Goal: Transaction & Acquisition: Obtain resource

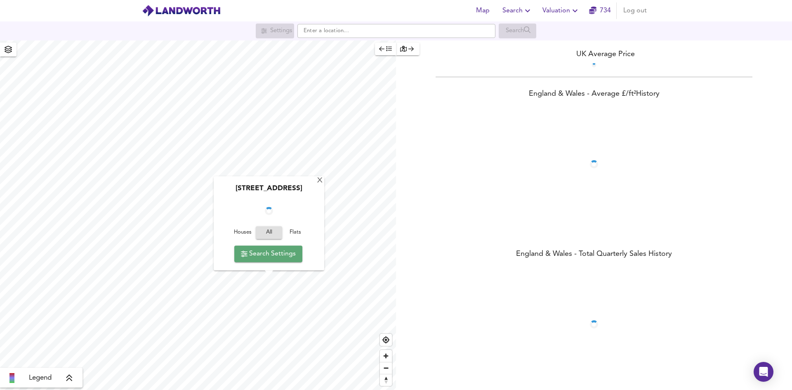
click at [271, 251] on span "Search Settings" at bounding box center [268, 254] width 55 height 12
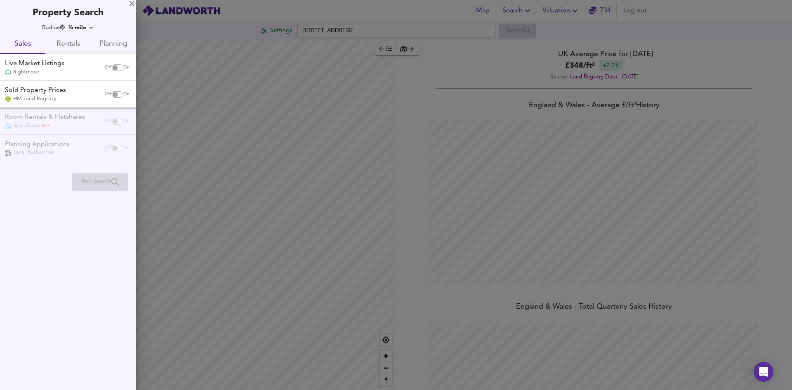
scroll to position [390, 792]
click at [214, 176] on div at bounding box center [396, 195] width 792 height 390
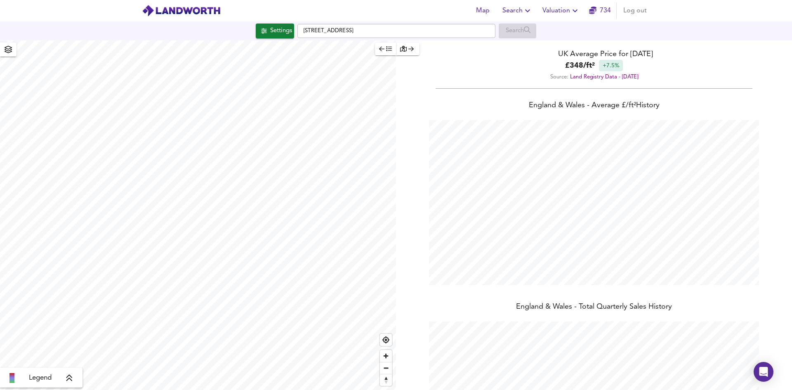
checkbox input "false"
checkbox input "true"
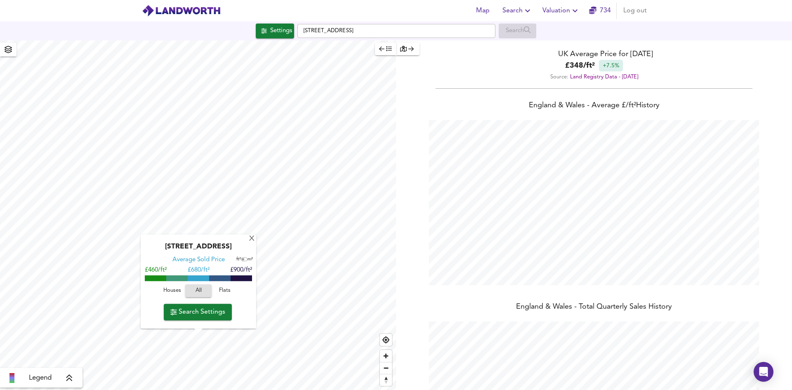
click at [210, 253] on div "[GEOGRAPHIC_DATA] Average Sold Price ft² m² £460/ft² £ 680/ft² £900/ft² Houses …" at bounding box center [198, 214] width 396 height 349
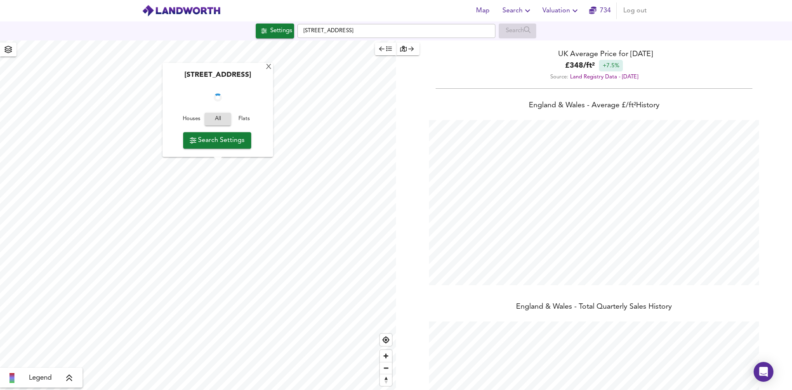
click at [224, 136] on span "Search Settings" at bounding box center [217, 140] width 55 height 12
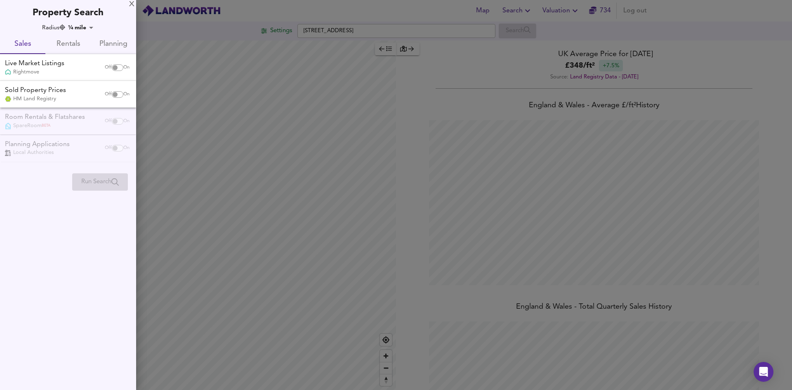
click at [73, 26] on body "Map Search Valuation 734 Log out Settings [STREET_ADDRESS] Search Legend UK Ave…" at bounding box center [396, 195] width 792 height 390
click at [88, 60] on li "¾ mile" at bounding box center [85, 55] width 36 height 13
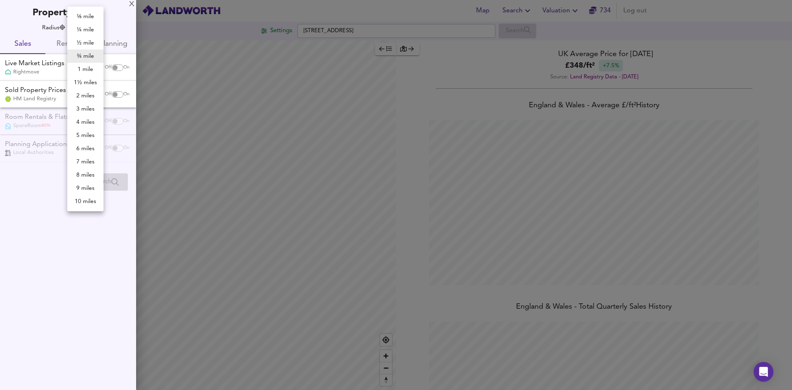
click at [91, 31] on body "Map Search Valuation 734 Log out Settings [STREET_ADDRESS] Search Legend UK Ave…" at bounding box center [396, 195] width 792 height 390
click at [92, 71] on li "1 mile" at bounding box center [85, 69] width 36 height 13
type input "1609"
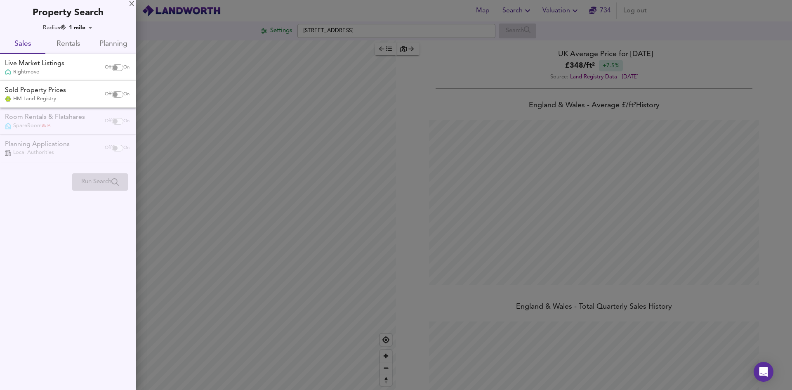
click at [93, 67] on div "Live Market Listings Rightmove" at bounding box center [51, 67] width 98 height 17
checkbox input "true"
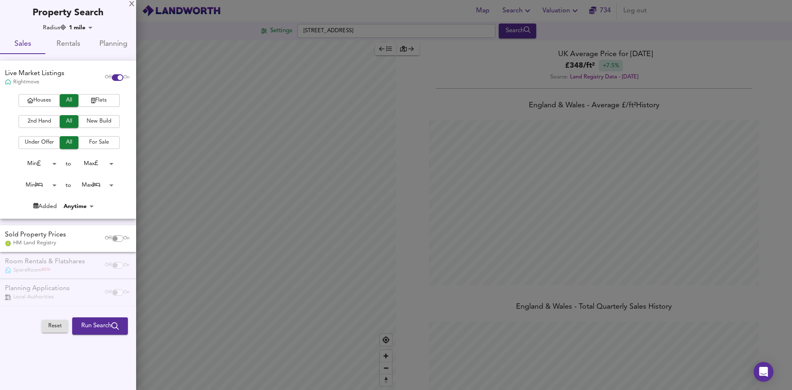
click at [55, 179] on body "Map Search Valuation 734 Log out Settings [STREET_ADDRESS] Search Legend UK Ave…" at bounding box center [396, 195] width 792 height 390
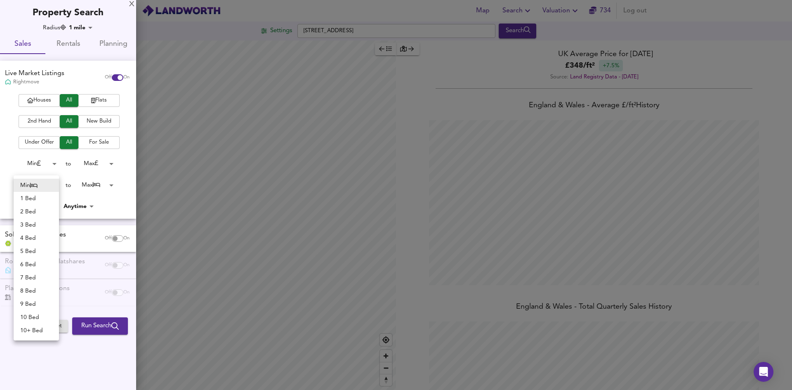
click at [79, 179] on div at bounding box center [396, 195] width 792 height 390
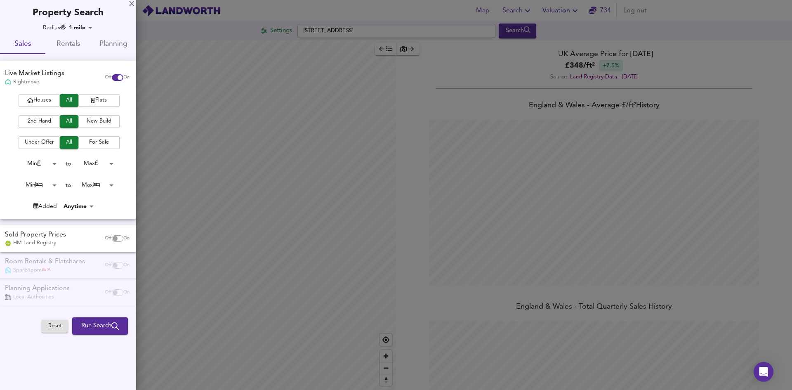
click at [90, 182] on div "Min 1 Bed 2 Bed 3 Bed 4 Bed 5 Bed 6 Bed 7 Bed 8 Bed 9 Bed 10 Bed 10+ Bed" at bounding box center [396, 195] width 792 height 390
click at [93, 184] on body "Map Search Valuation 734 Log out Settings [STREET_ADDRESS] Search Legend UK Ave…" at bounding box center [396, 195] width 792 height 390
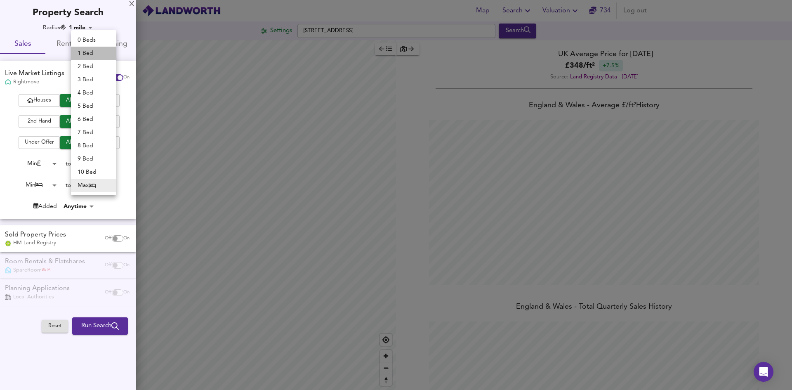
click at [91, 54] on li "1 Bed" at bounding box center [93, 53] width 45 height 13
type input "1"
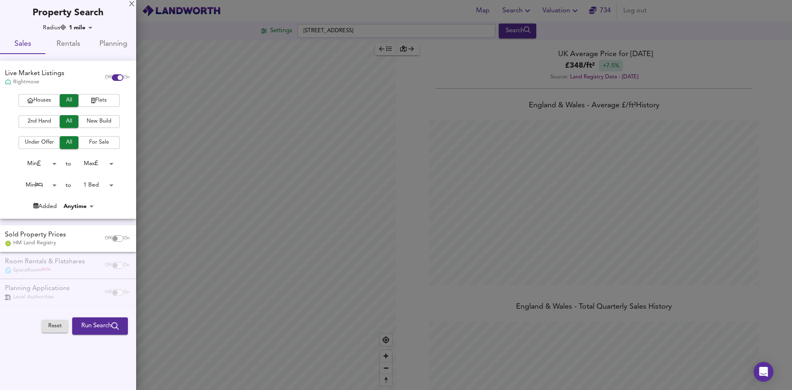
click at [78, 44] on span "Rentals" at bounding box center [67, 44] width 35 height 13
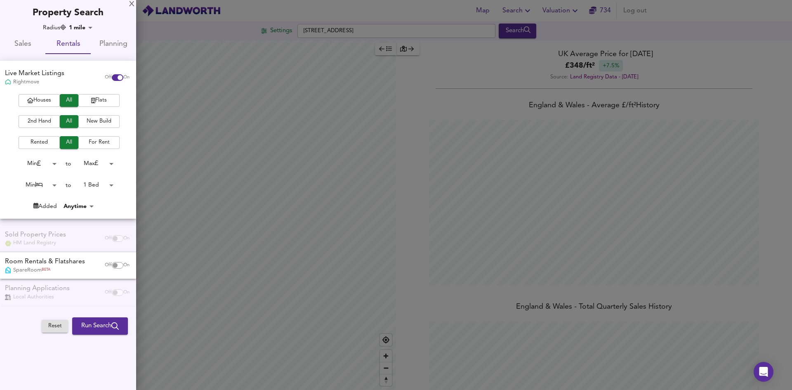
click at [109, 327] on span "Run Search" at bounding box center [100, 325] width 38 height 11
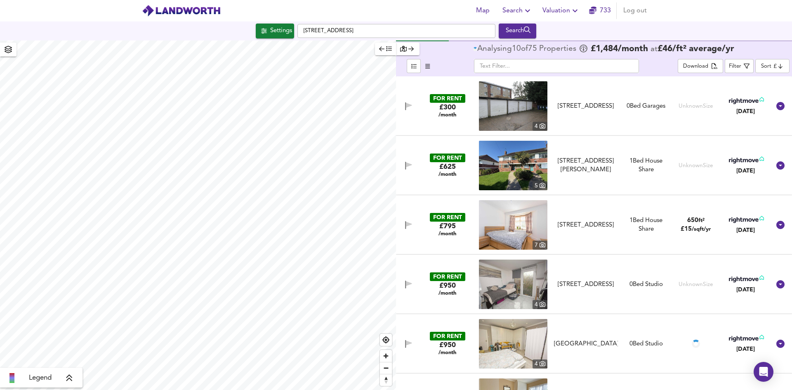
type input "1690"
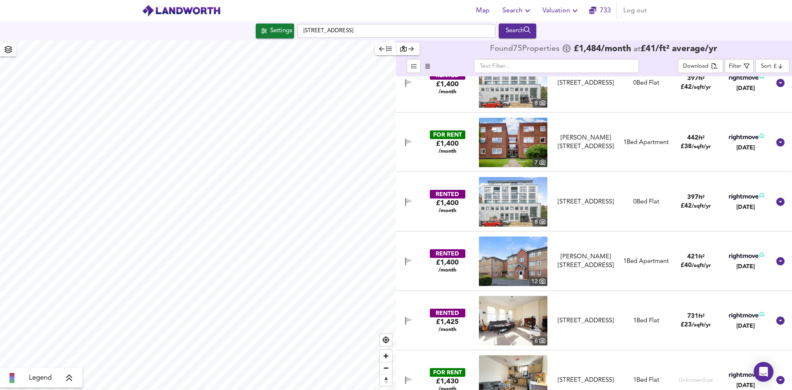
scroll to position [1278, 0]
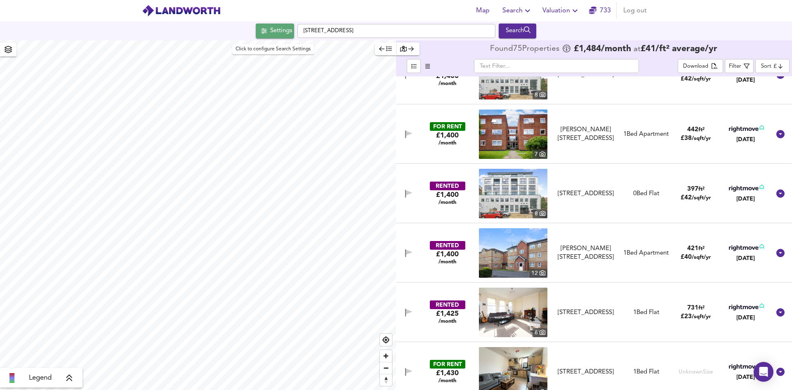
click at [282, 27] on div "Settings" at bounding box center [281, 31] width 22 height 11
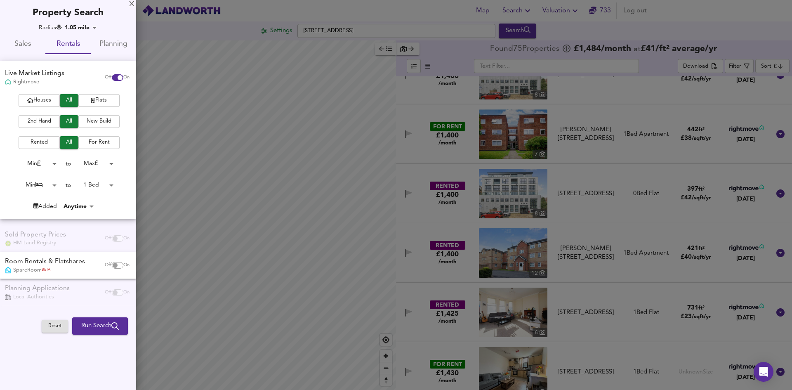
click at [55, 186] on body "Map Search Valuation [STREET_ADDRESS] Search Legend Found 75 Propert ies £ 1,48…" at bounding box center [396, 195] width 792 height 390
click at [48, 197] on li "1 Bed" at bounding box center [36, 198] width 45 height 13
type input "1"
drag, startPoint x: 101, startPoint y: 320, endPoint x: 159, endPoint y: 263, distance: 81.9
click at [101, 321] on span "Run Search" at bounding box center [100, 325] width 38 height 11
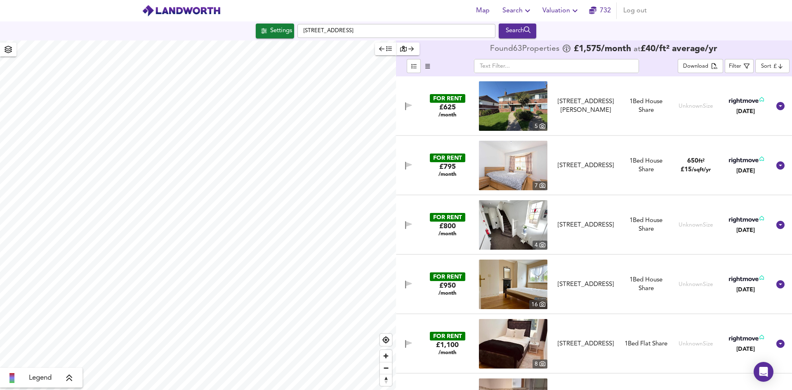
type input "3365"
click at [531, 31] on icon "submit" at bounding box center [527, 29] width 7 height 7
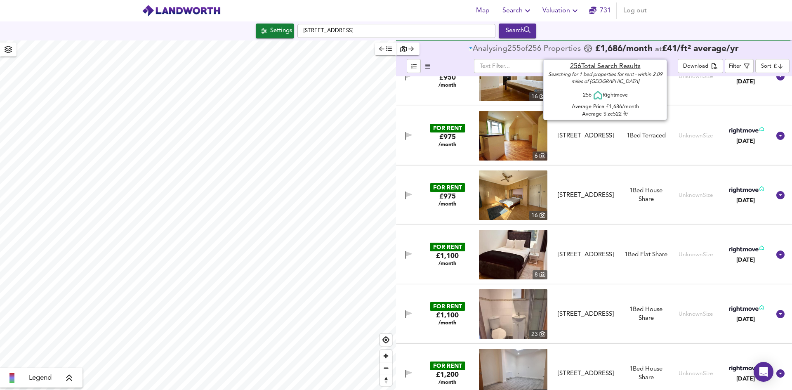
scroll to position [701, 0]
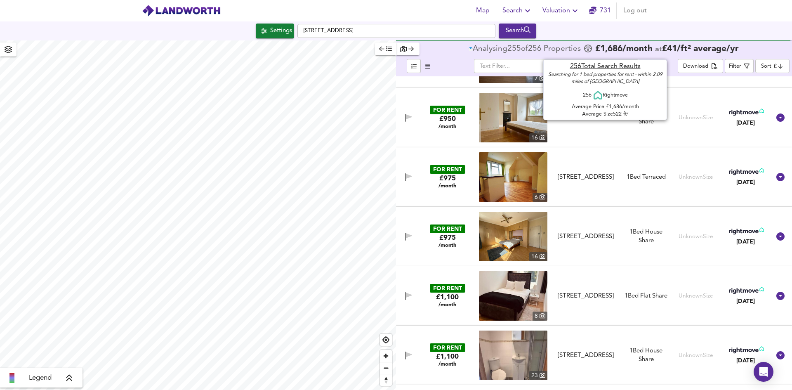
click at [534, 182] on img at bounding box center [513, 176] width 68 height 49
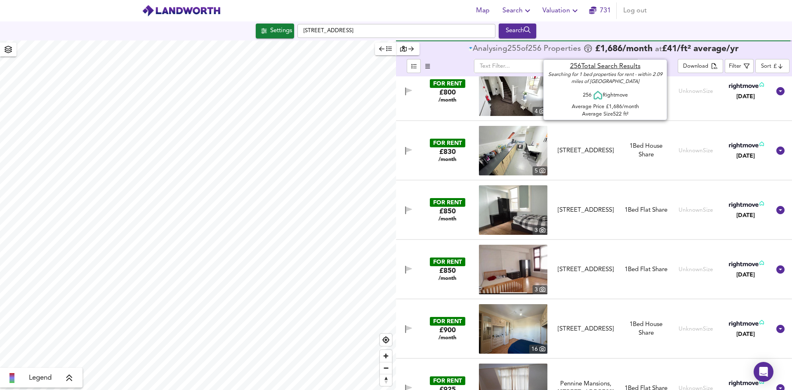
scroll to position [536, 0]
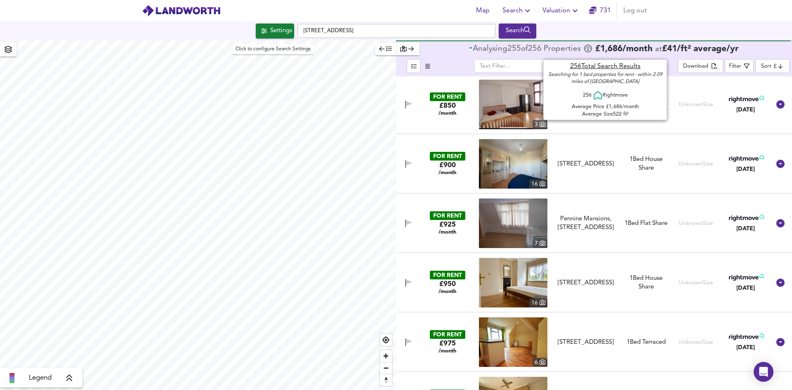
click at [270, 33] on div "Settings" at bounding box center [281, 31] width 22 height 11
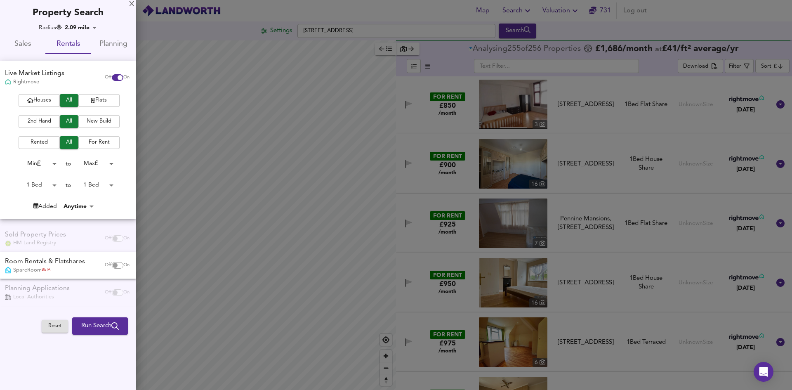
click at [96, 162] on div at bounding box center [396, 195] width 792 height 390
click at [87, 167] on body "Map Search Valuation 731 Log out Settings [STREET_ADDRESS] Search Legend Analys…" at bounding box center [396, 195] width 792 height 390
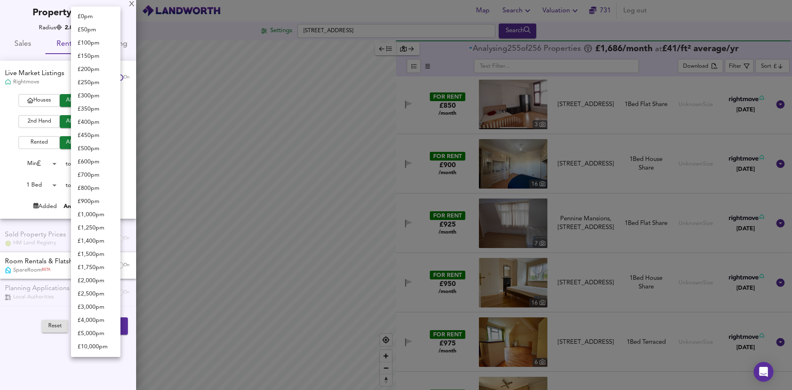
scroll to position [66, 0]
click at [94, 161] on li "£ 1,250 pm" at bounding box center [95, 161] width 49 height 13
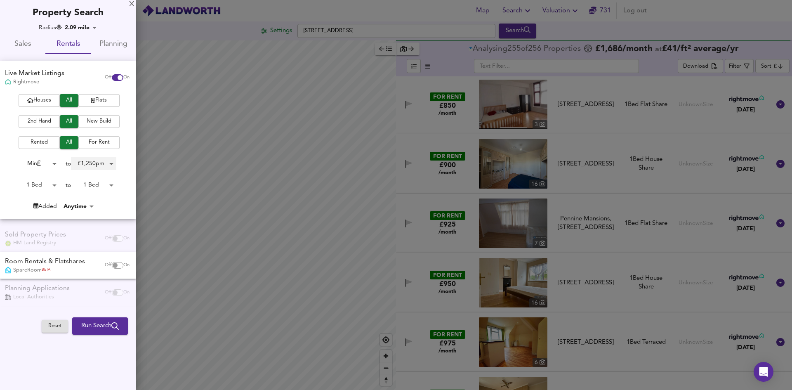
type input "1250"
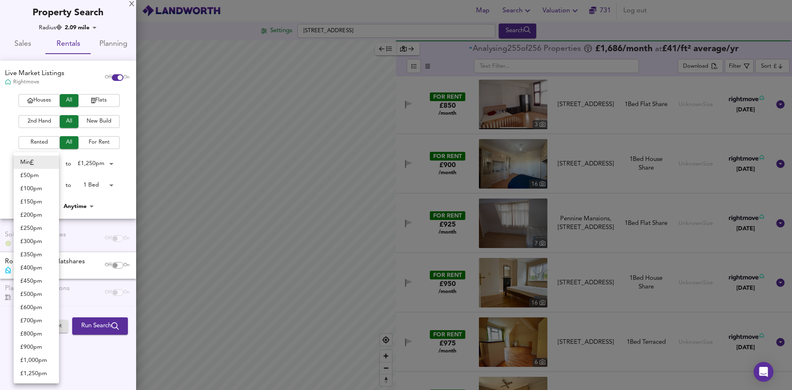
click at [48, 164] on body "Map Search Valuation 731 Log out Settings [STREET_ADDRESS] Search Legend Analys…" at bounding box center [396, 195] width 792 height 390
click at [102, 218] on div at bounding box center [396, 195] width 792 height 390
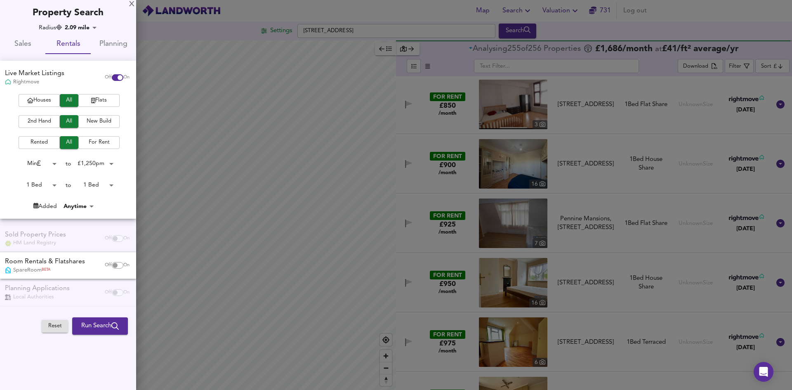
click at [88, 140] on span "For Rent" at bounding box center [98, 142] width 33 height 9
click at [104, 324] on span "Run Search" at bounding box center [100, 325] width 38 height 11
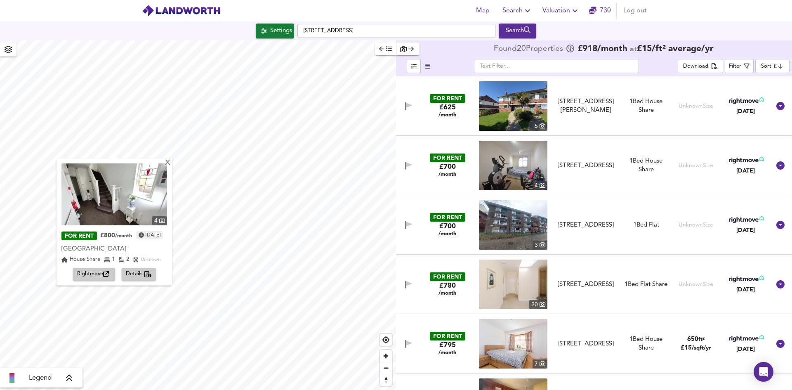
click at [89, 272] on span "Rightmove" at bounding box center [94, 273] width 34 height 9
click at [171, 161] on div "X" at bounding box center [167, 163] width 7 height 8
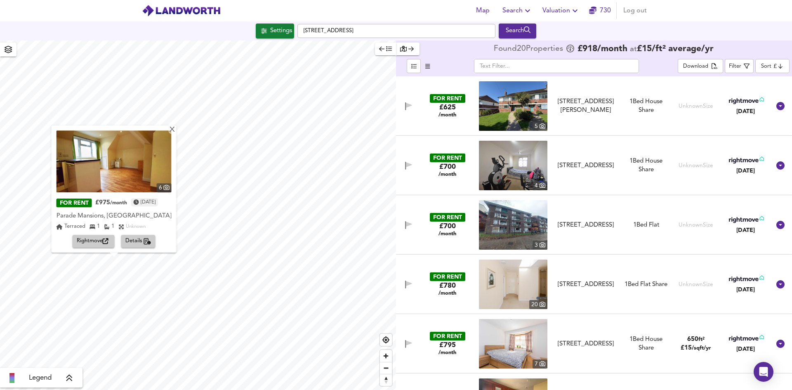
click at [105, 242] on icon "button" at bounding box center [106, 241] width 6 height 6
click at [175, 131] on div "X" at bounding box center [172, 130] width 7 height 8
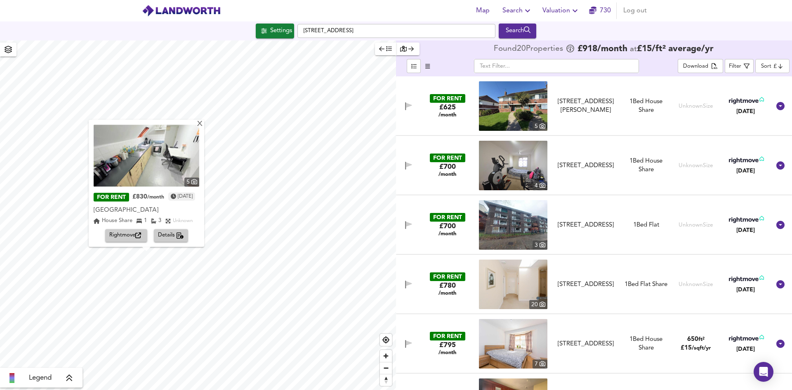
click at [138, 236] on icon "button" at bounding box center [138, 236] width 6 height 6
